Goal: Navigation & Orientation: Find specific page/section

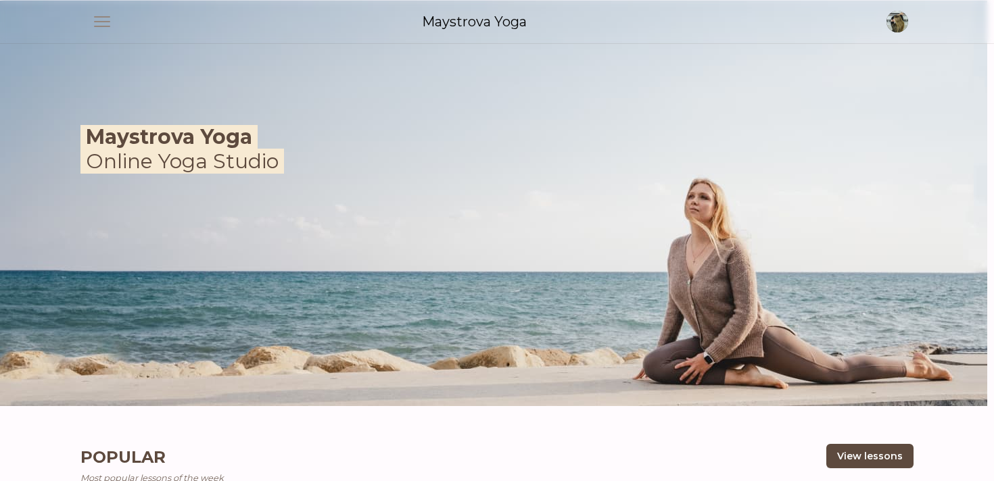
click at [107, 24] on span "button" at bounding box center [102, 21] width 35 height 35
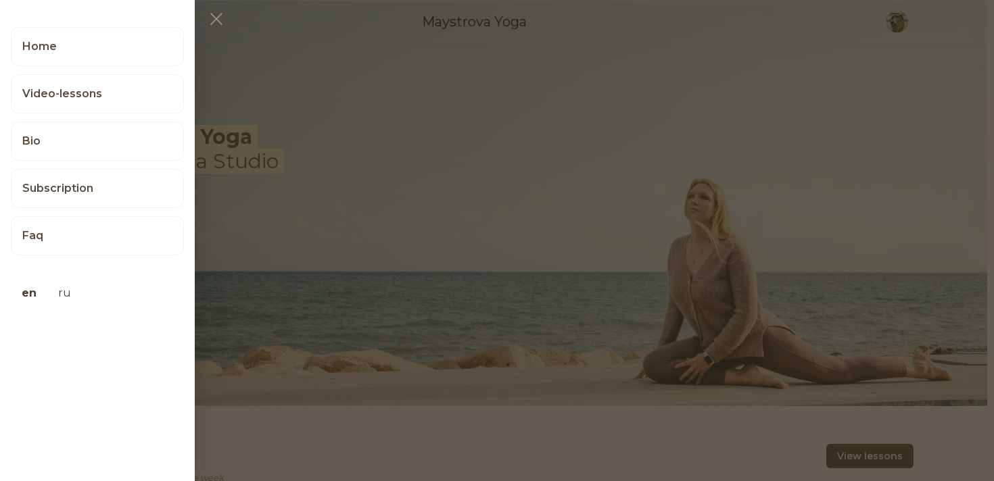
click at [283, 90] on button at bounding box center [497, 240] width 994 height 481
click at [101, 30] on link "Home" at bounding box center [97, 46] width 173 height 39
click at [216, 17] on span "button" at bounding box center [216, 18] width 35 height 35
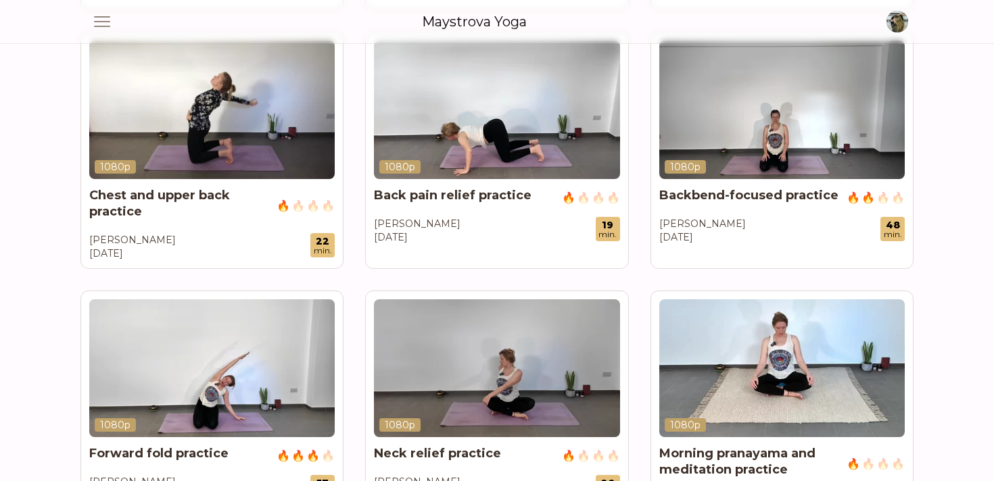
scroll to position [1733, 0]
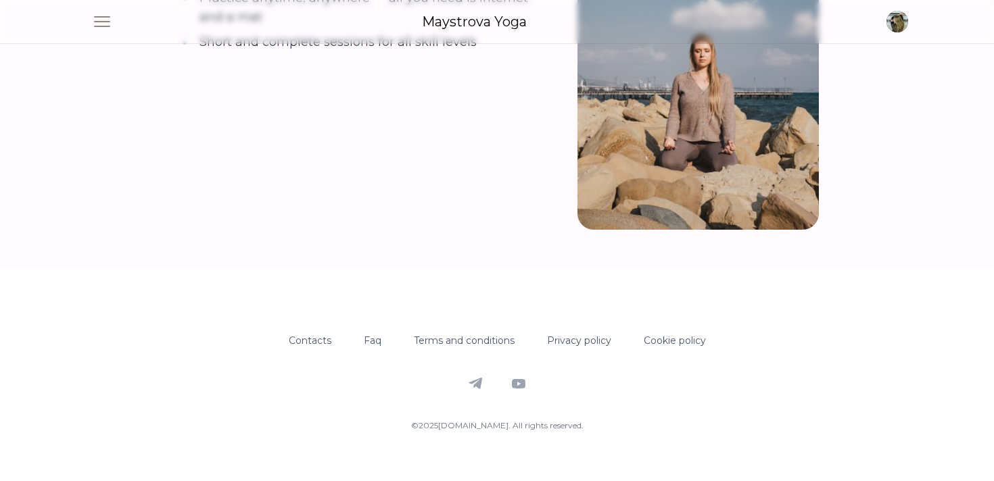
click at [669, 333] on div "Cookie policy" at bounding box center [675, 349] width 62 height 32
click at [665, 335] on link "Cookie policy" at bounding box center [675, 341] width 62 height 12
